Goal: Task Accomplishment & Management: Use online tool/utility

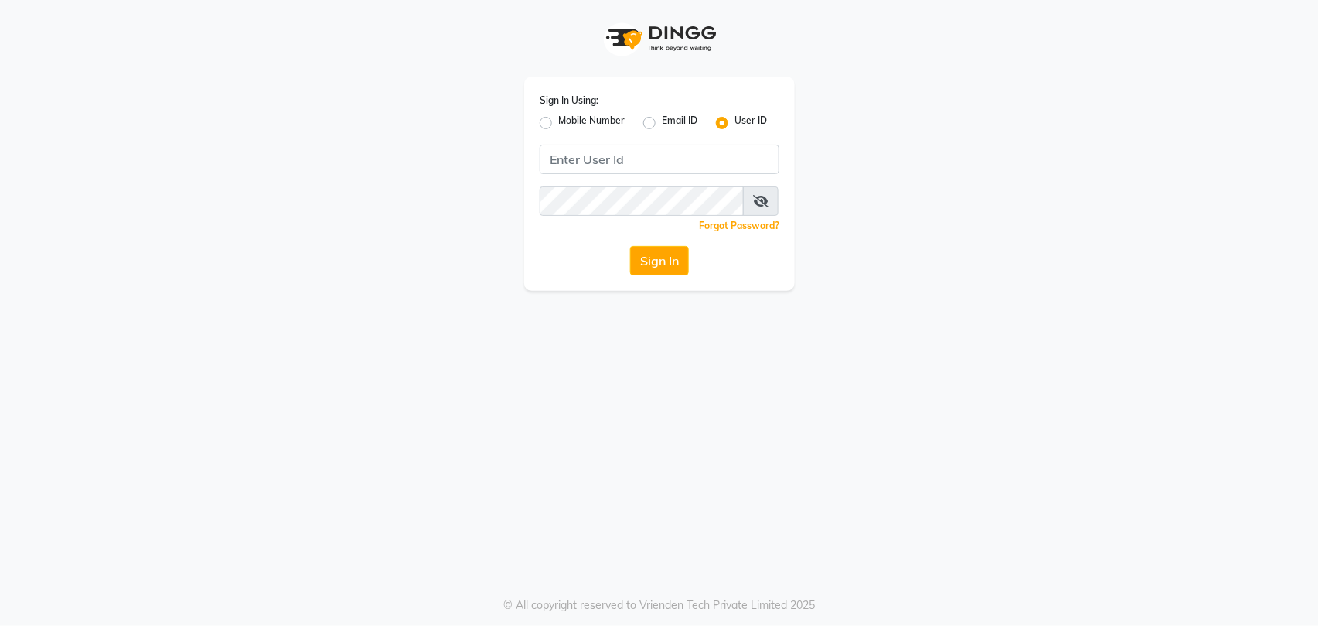
click at [558, 122] on label "Mobile Number" at bounding box center [591, 123] width 66 height 19
click at [558, 122] on input "Mobile Number" at bounding box center [563, 119] width 10 height 10
radio input "true"
radio input "false"
click at [626, 158] on input "Username" at bounding box center [686, 159] width 188 height 29
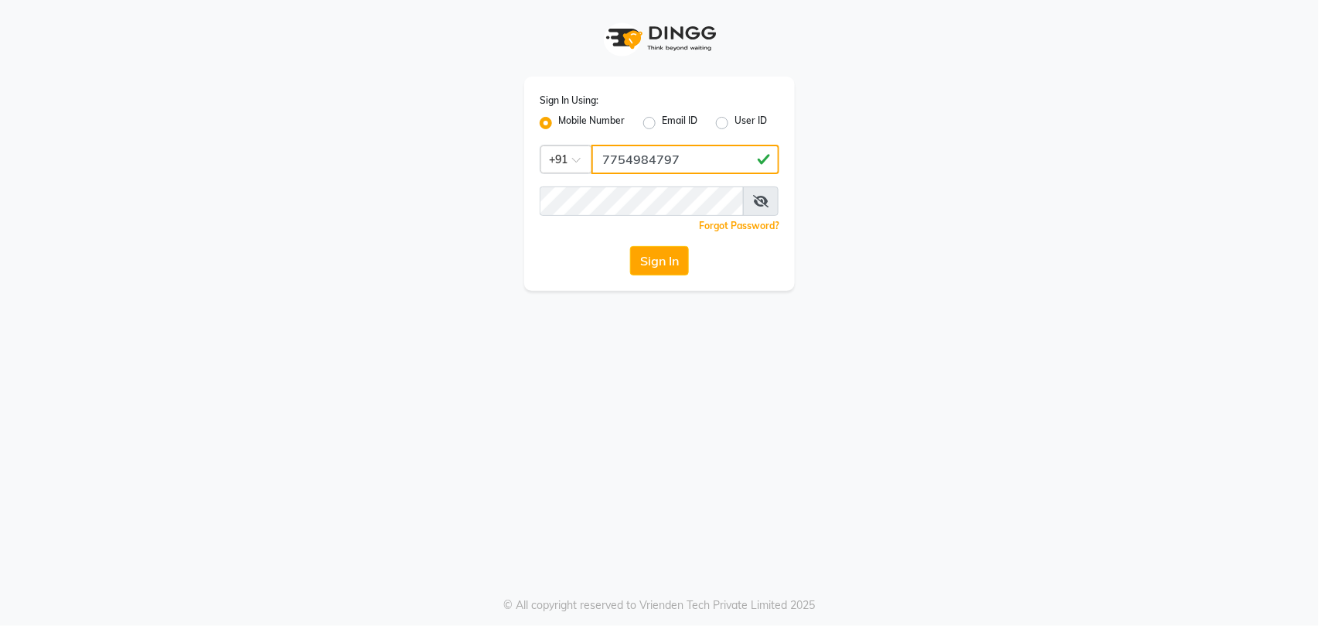
type input "7754984797"
click at [663, 263] on button "Sign In" at bounding box center [659, 260] width 59 height 29
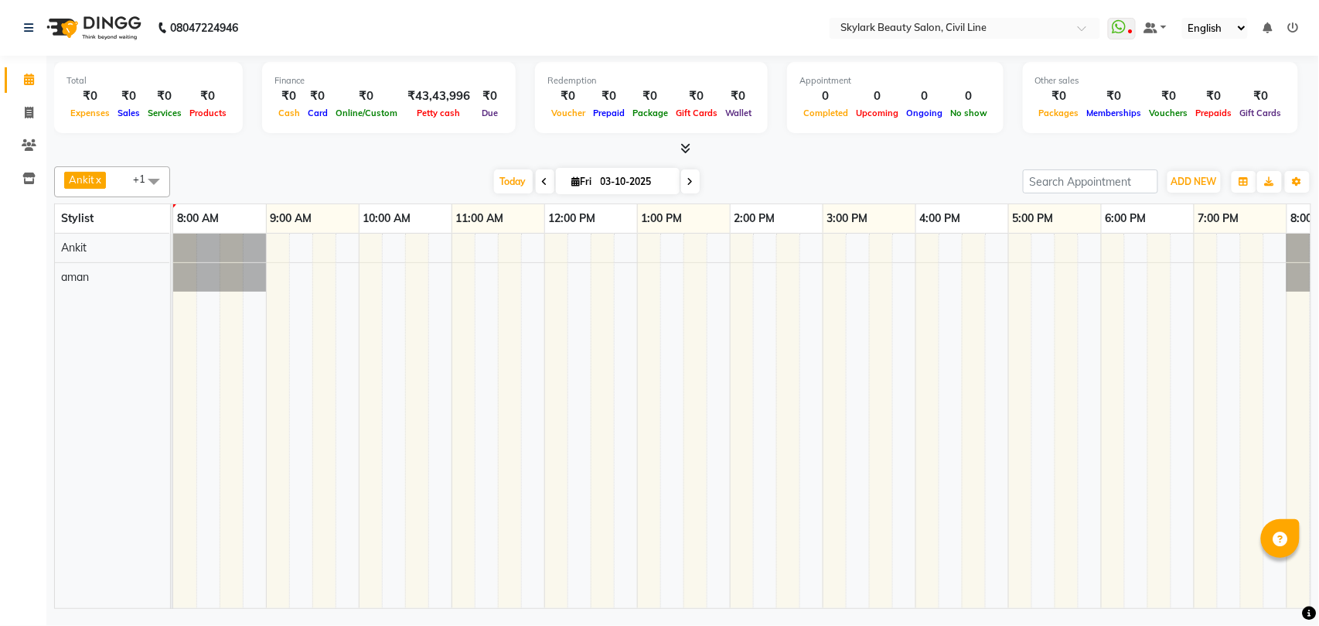
click at [121, 184] on span "Ankit x aman x +1" at bounding box center [112, 181] width 116 height 31
drag, startPoint x: 107, startPoint y: 260, endPoint x: 115, endPoint y: 206, distance: 54.8
click at [110, 260] on div "aman" at bounding box center [112, 255] width 99 height 16
checkbox input "false"
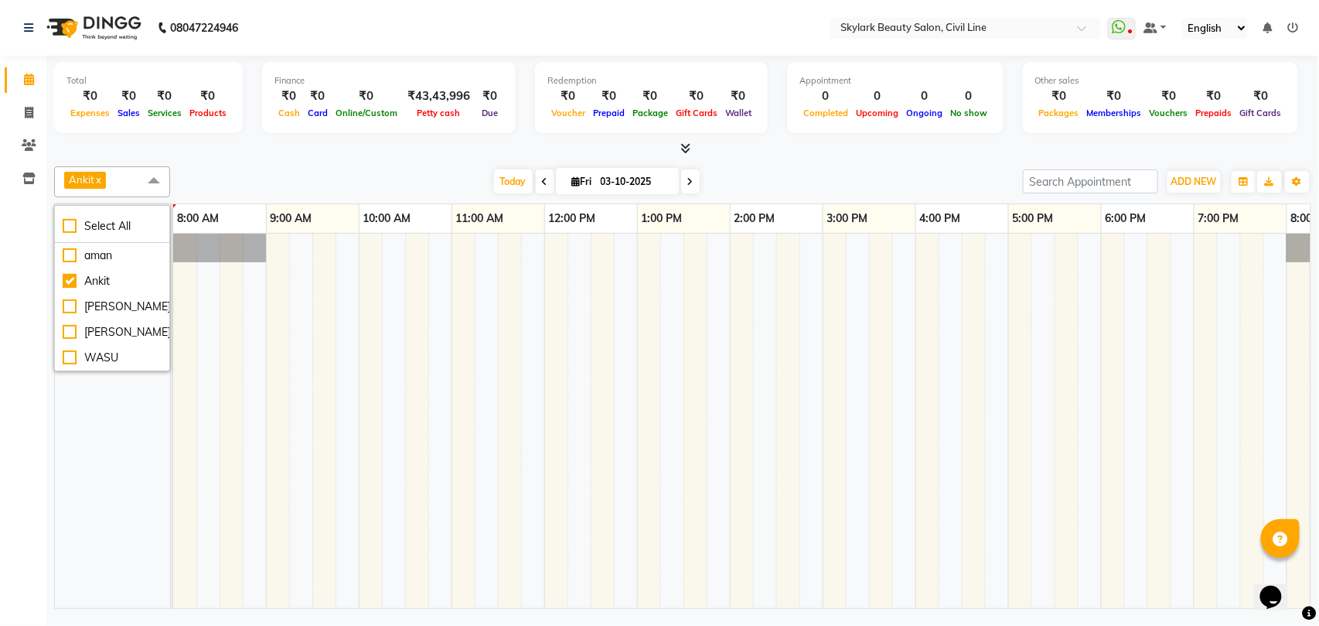
click at [115, 177] on span "Ankit x" at bounding box center [112, 181] width 116 height 31
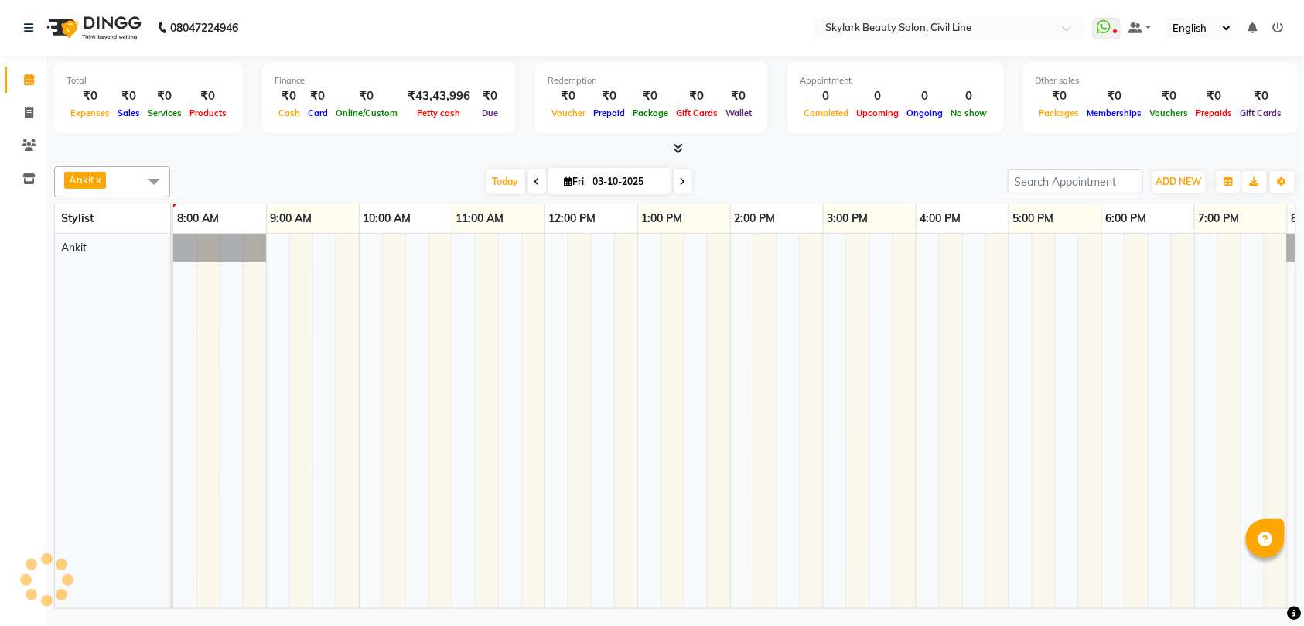
select select "en"
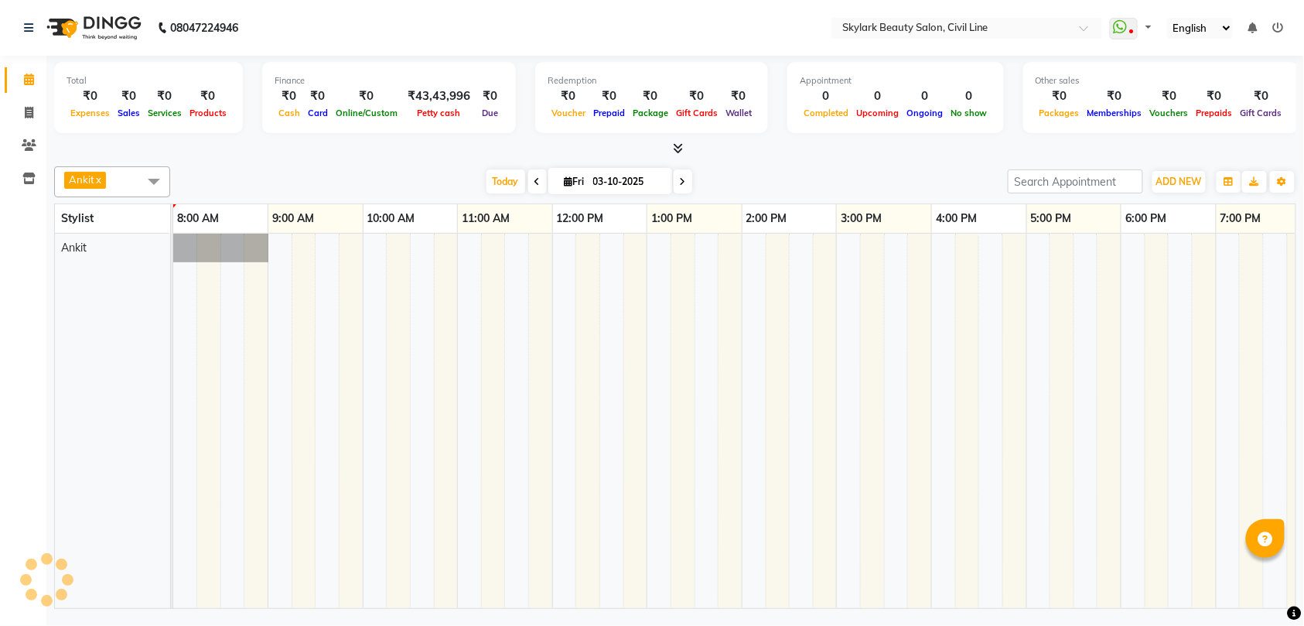
select select "en"
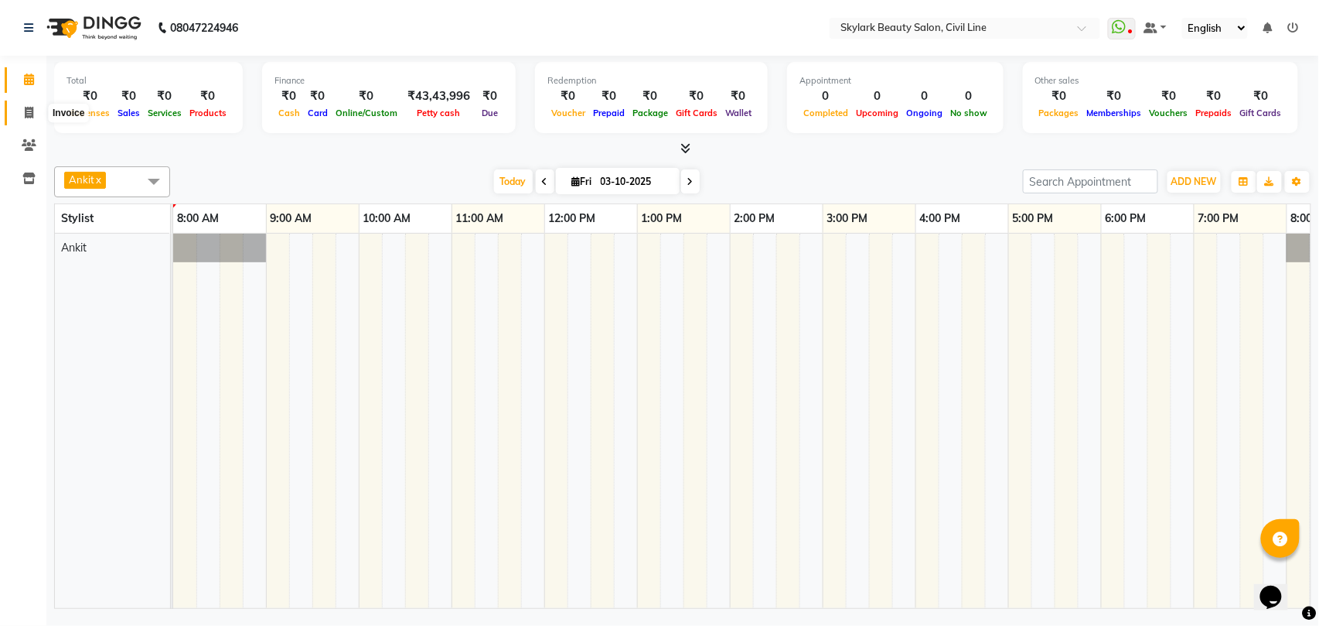
click at [29, 110] on icon at bounding box center [29, 113] width 9 height 12
select select "service"
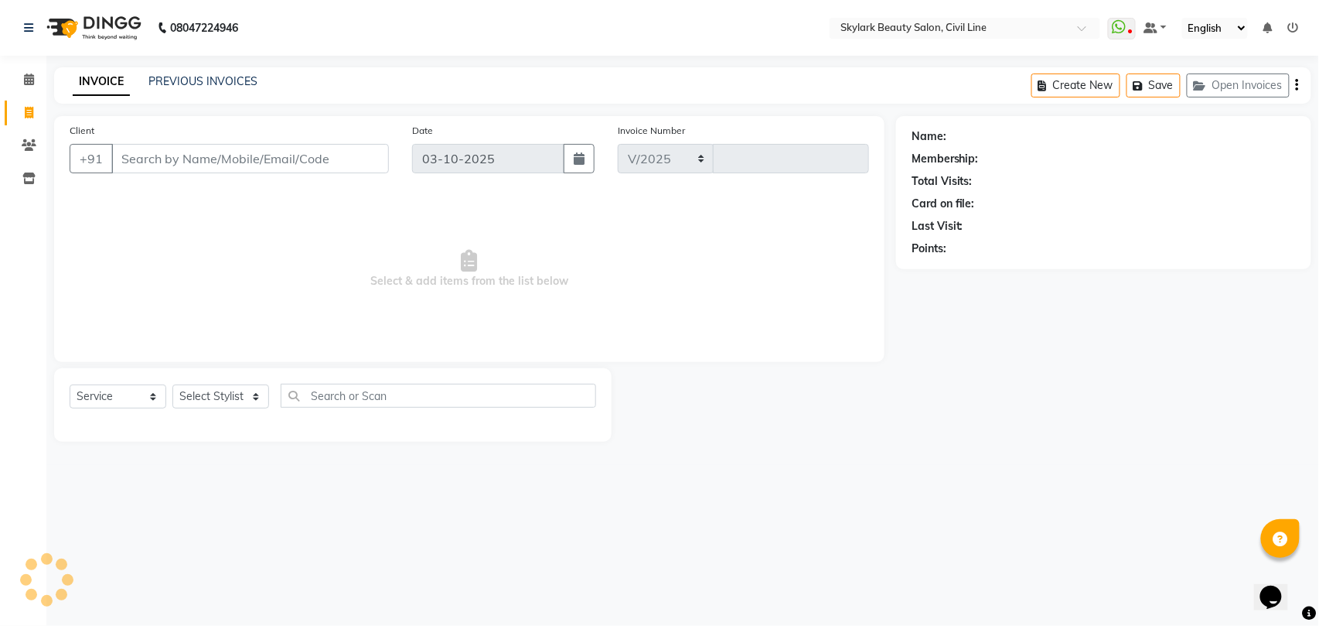
select select "4588"
type input "7093"
click at [212, 400] on select "Select Stylist" at bounding box center [220, 396] width 97 height 24
select select "28120"
click at [172, 384] on select "Select Stylist aman Ankit GAGAN WAHLA GURWINDER SINGH WASU" at bounding box center [220, 396] width 97 height 24
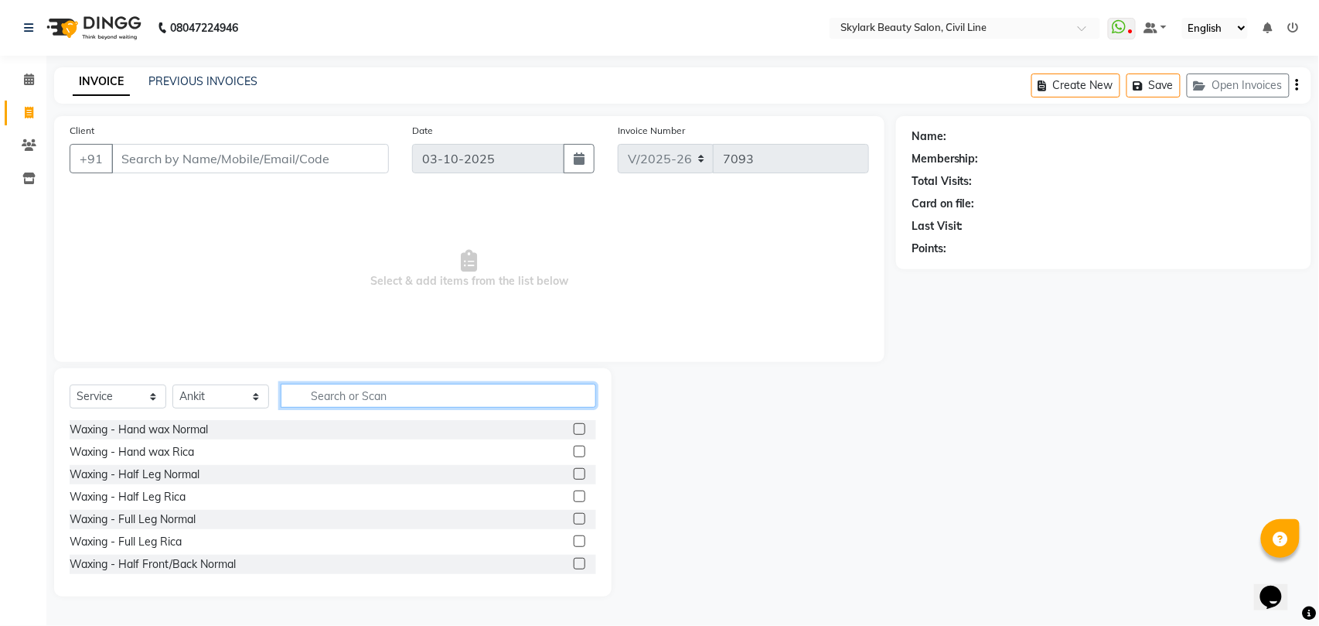
click at [348, 394] on input "text" at bounding box center [438, 396] width 315 height 24
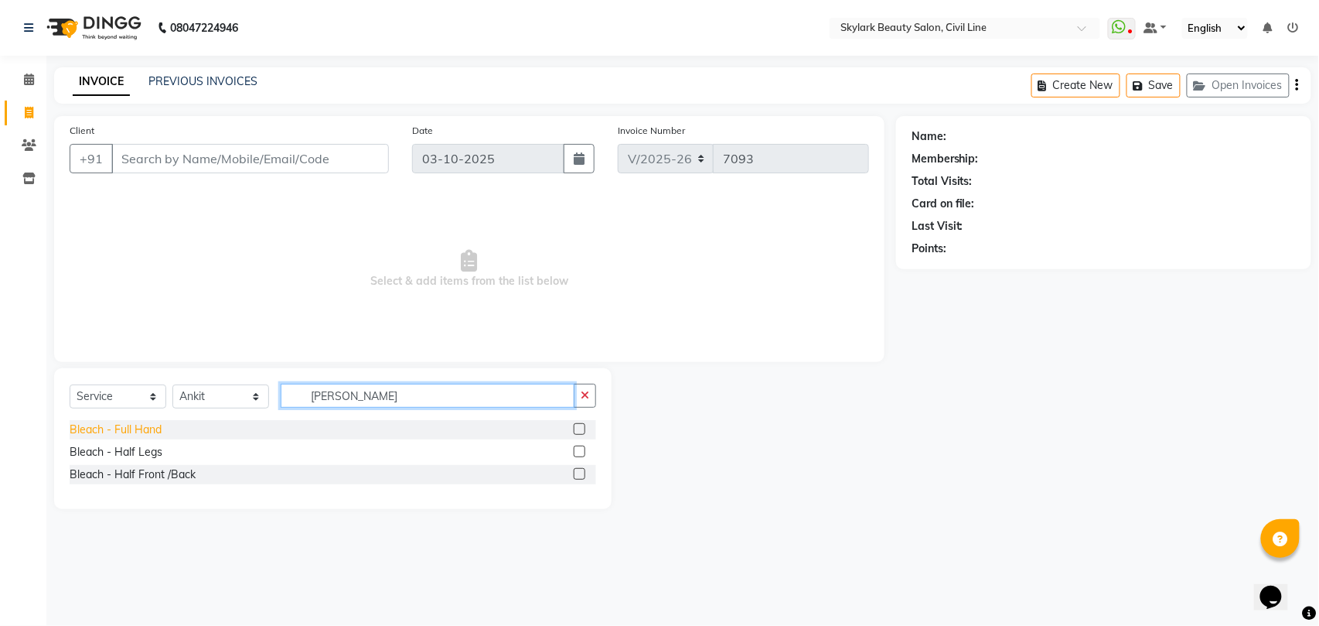
type input "bl ha"
click at [138, 433] on div "Bleach - Full Hand" at bounding box center [116, 429] width 92 height 16
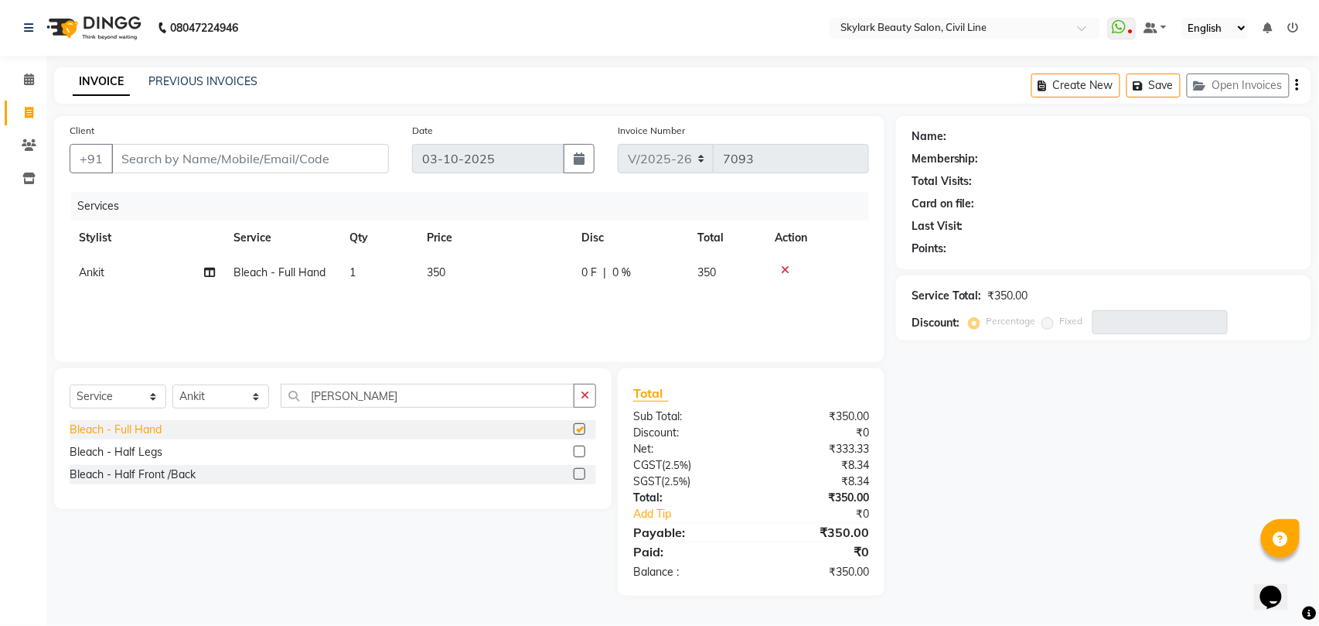
checkbox input "false"
click at [588, 390] on icon "button" at bounding box center [585, 395] width 9 height 11
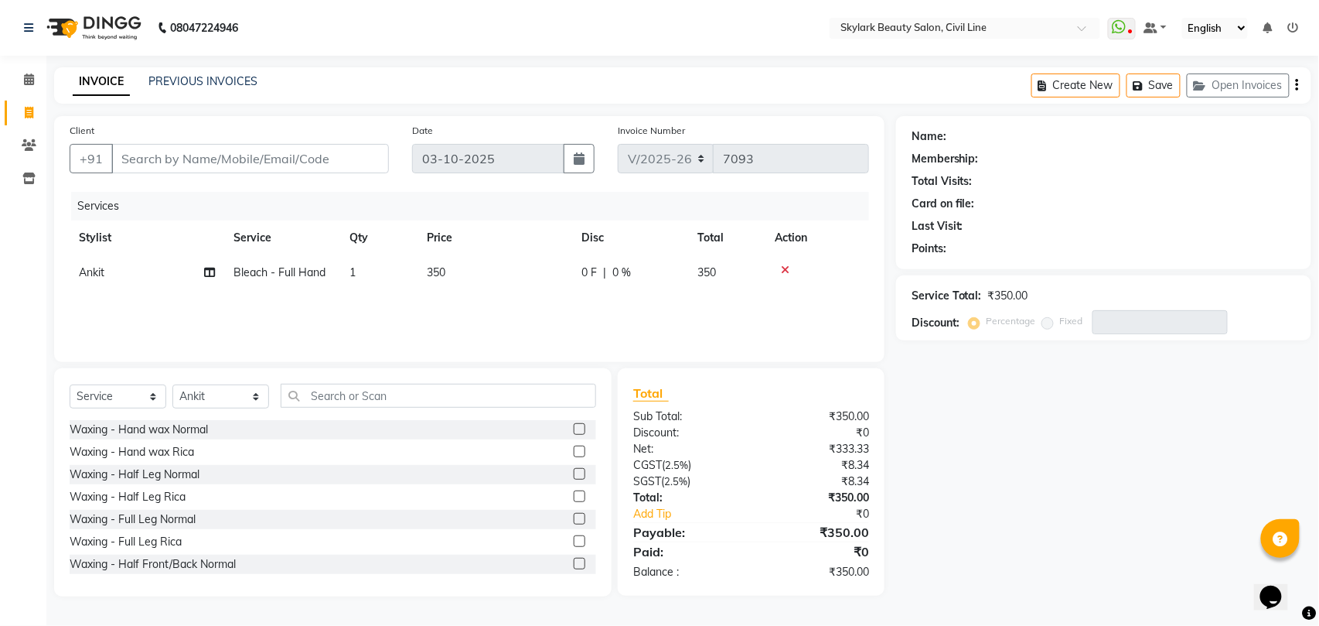
click at [787, 271] on icon at bounding box center [785, 269] width 9 height 11
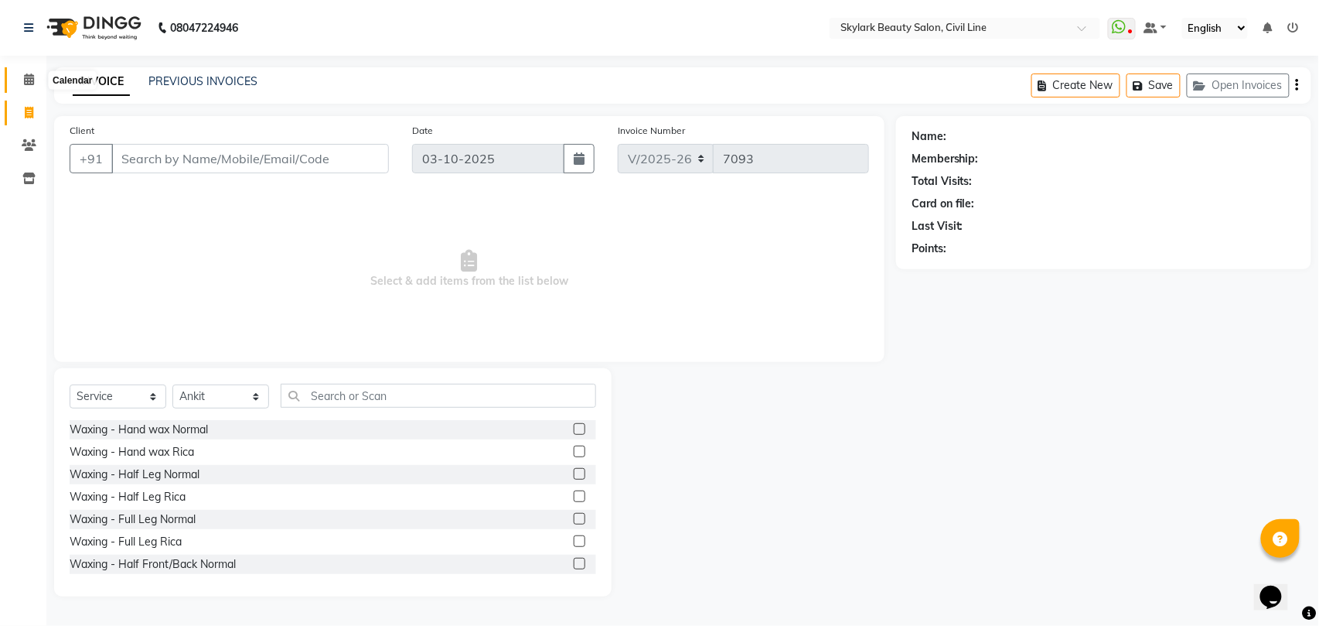
click at [28, 77] on icon at bounding box center [29, 79] width 10 height 12
